Goal: Transaction & Acquisition: Purchase product/service

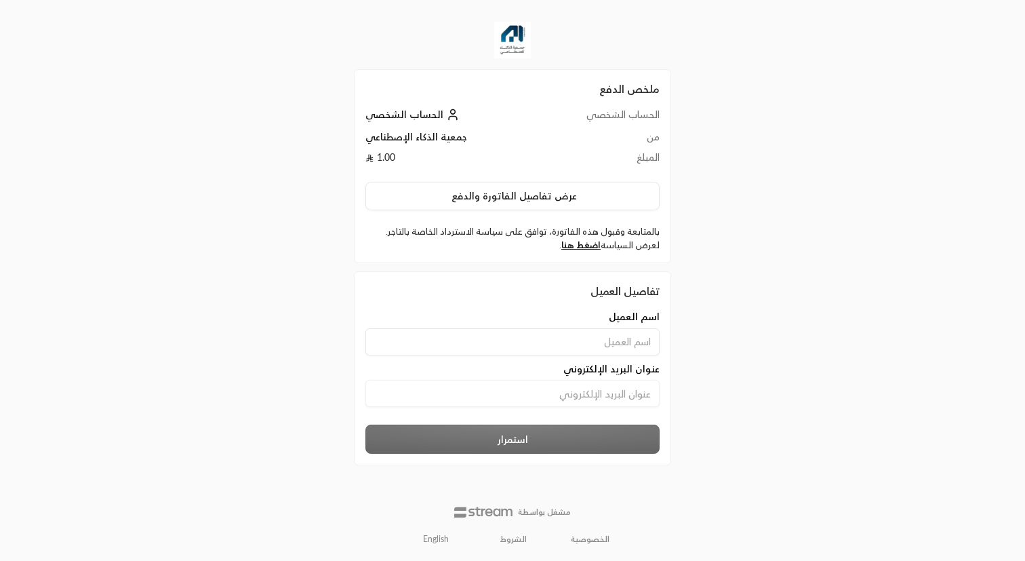
click at [561, 344] on input at bounding box center [512, 341] width 294 height 27
type input "»"
type input "Ahmed Salem"
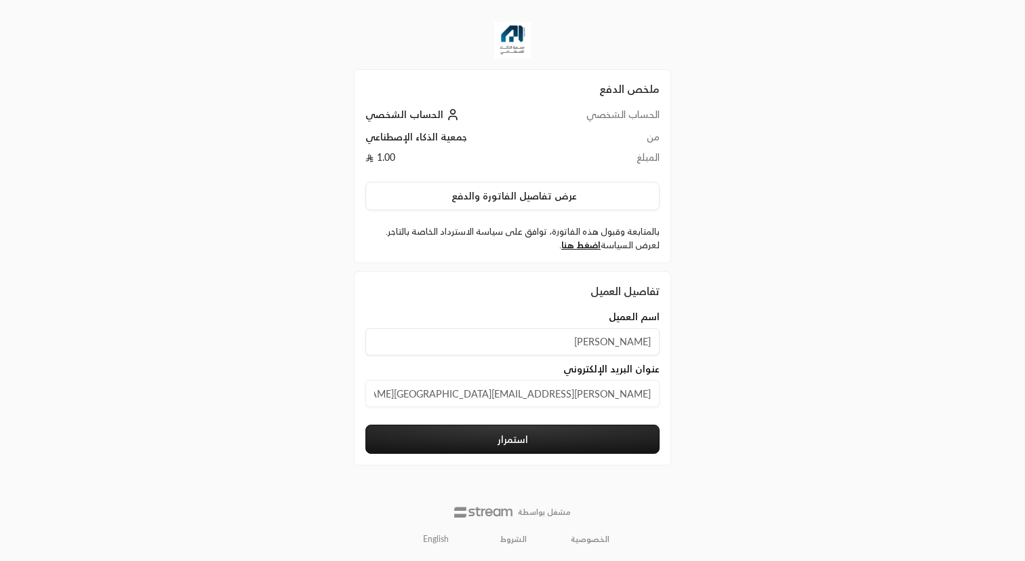
type input "Ahmed.Elsayed.Salem@gmail.com"
click at [542, 435] on button "استمرار" at bounding box center [512, 438] width 294 height 29
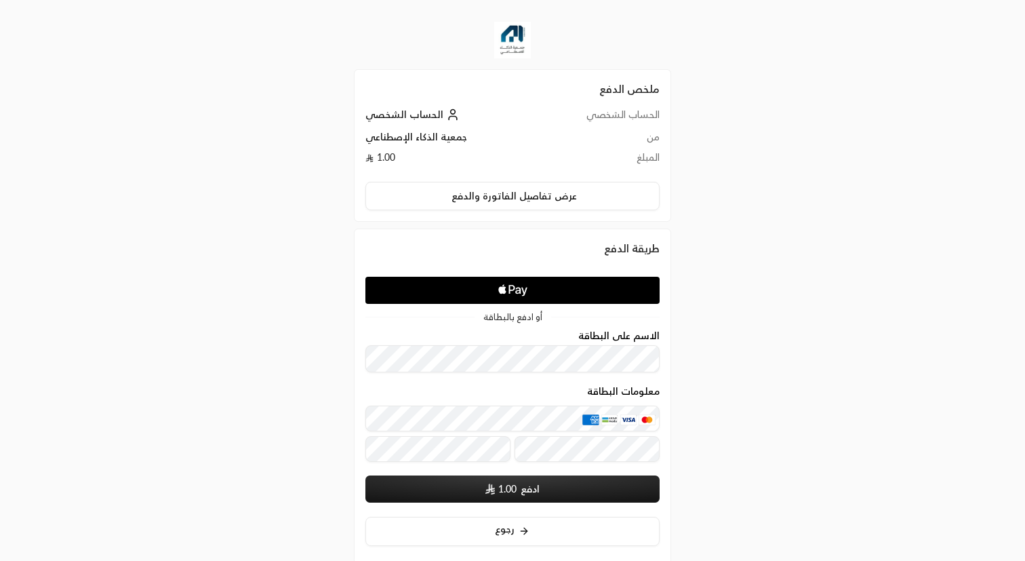
click at [563, 294] on icon "Apple Logo" at bounding box center [512, 290] width 139 height 24
click at [749, 215] on div "ملخص الدفع الحساب الشخصي الحساب الشخصي من جمعية الذكاء الإصطناعي المبلغ 1.00 عر…" at bounding box center [512, 317] width 513 height 635
click at [546, 286] on icon "Apple Logo" at bounding box center [512, 290] width 139 height 24
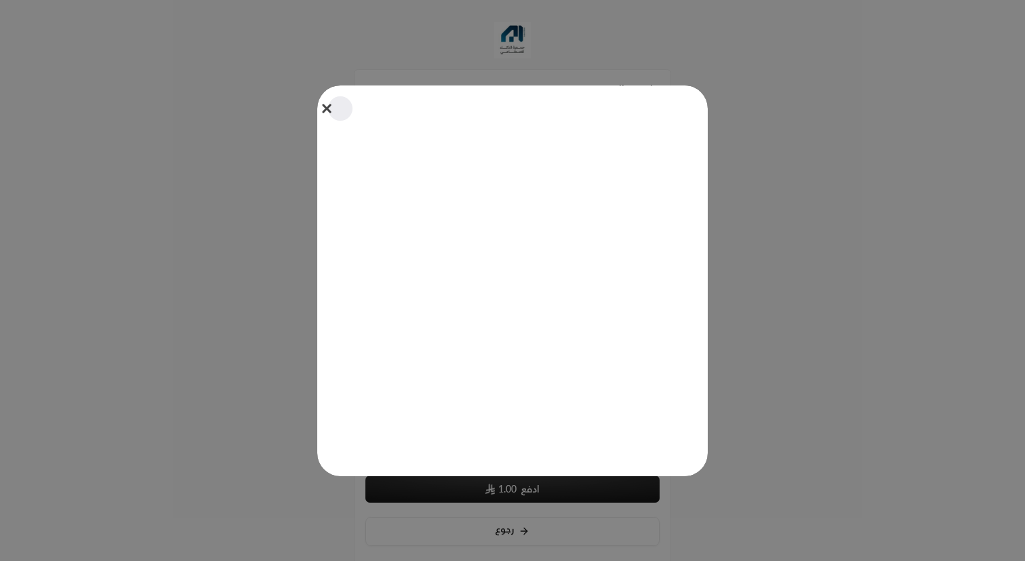
click at [325, 108] on button "Close" at bounding box center [340, 109] width 30 height 30
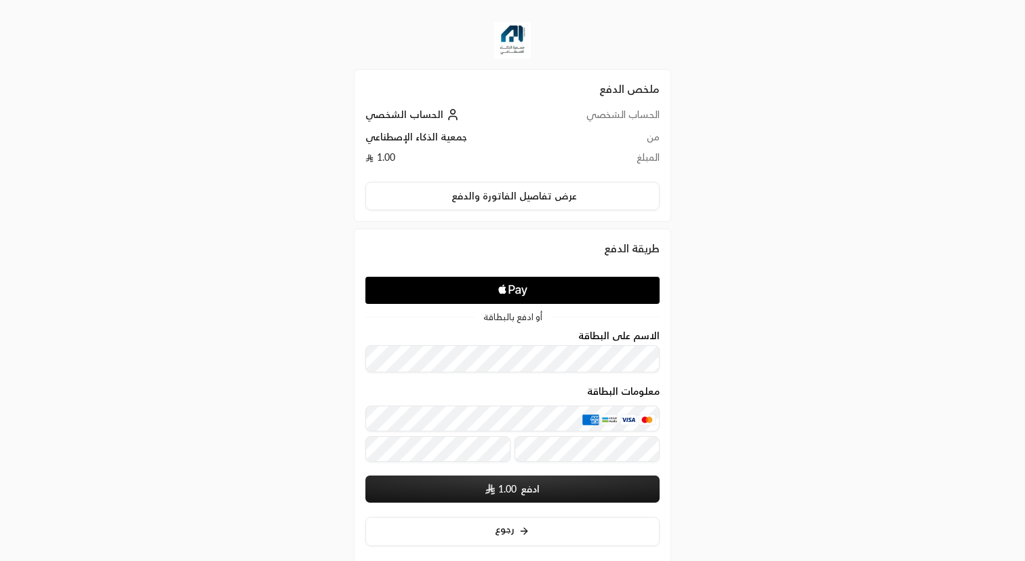
click at [559, 288] on icon "Apple Logo" at bounding box center [512, 290] width 139 height 24
